Goal: Understand process/instructions: Learn how to perform a task or action

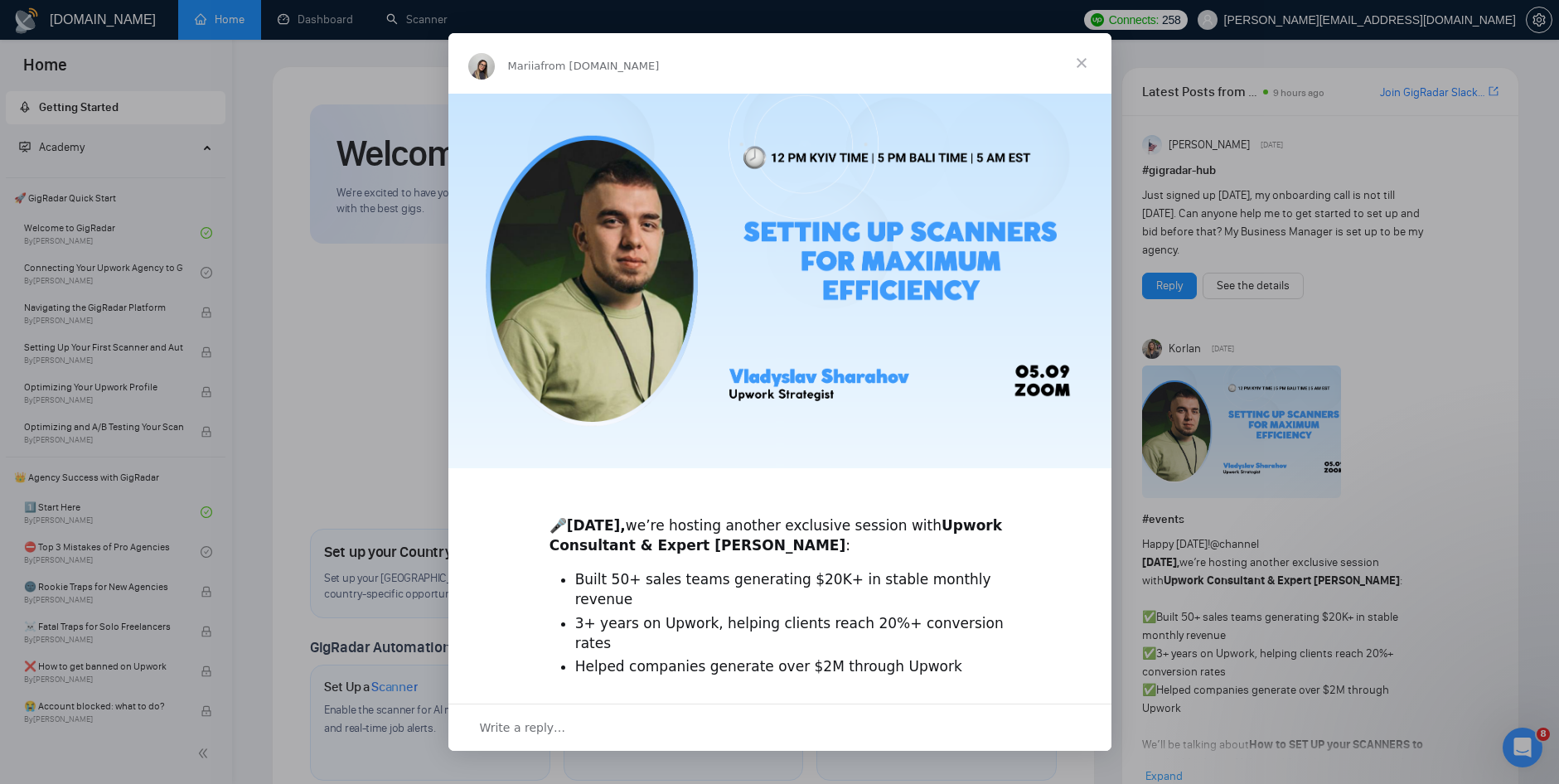
drag, startPoint x: 0, startPoint y: 0, endPoint x: 1092, endPoint y: 65, distance: 1093.9
click at [1092, 65] on span "Close" at bounding box center [1081, 62] width 59 height 59
